Goal: Transaction & Acquisition: Subscribe to service/newsletter

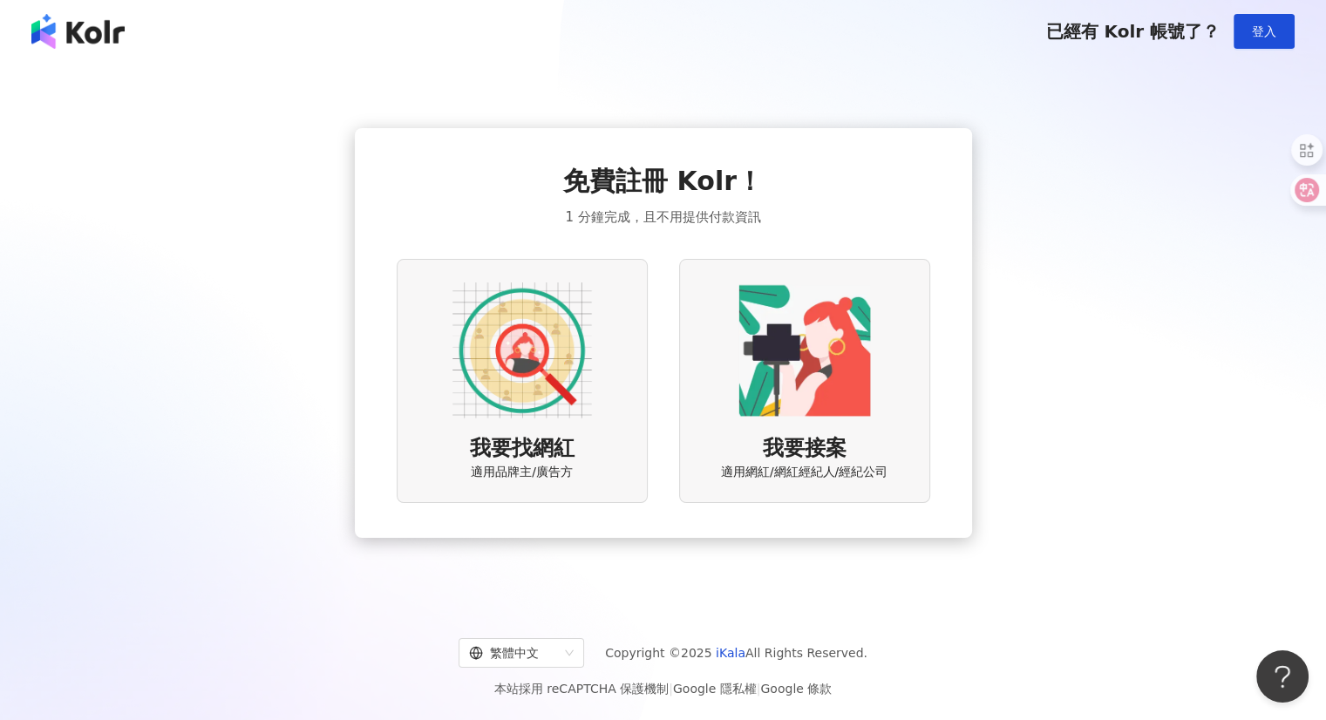
click at [494, 404] on img at bounding box center [521, 350] width 139 height 139
